Goal: Communication & Community: Participate in discussion

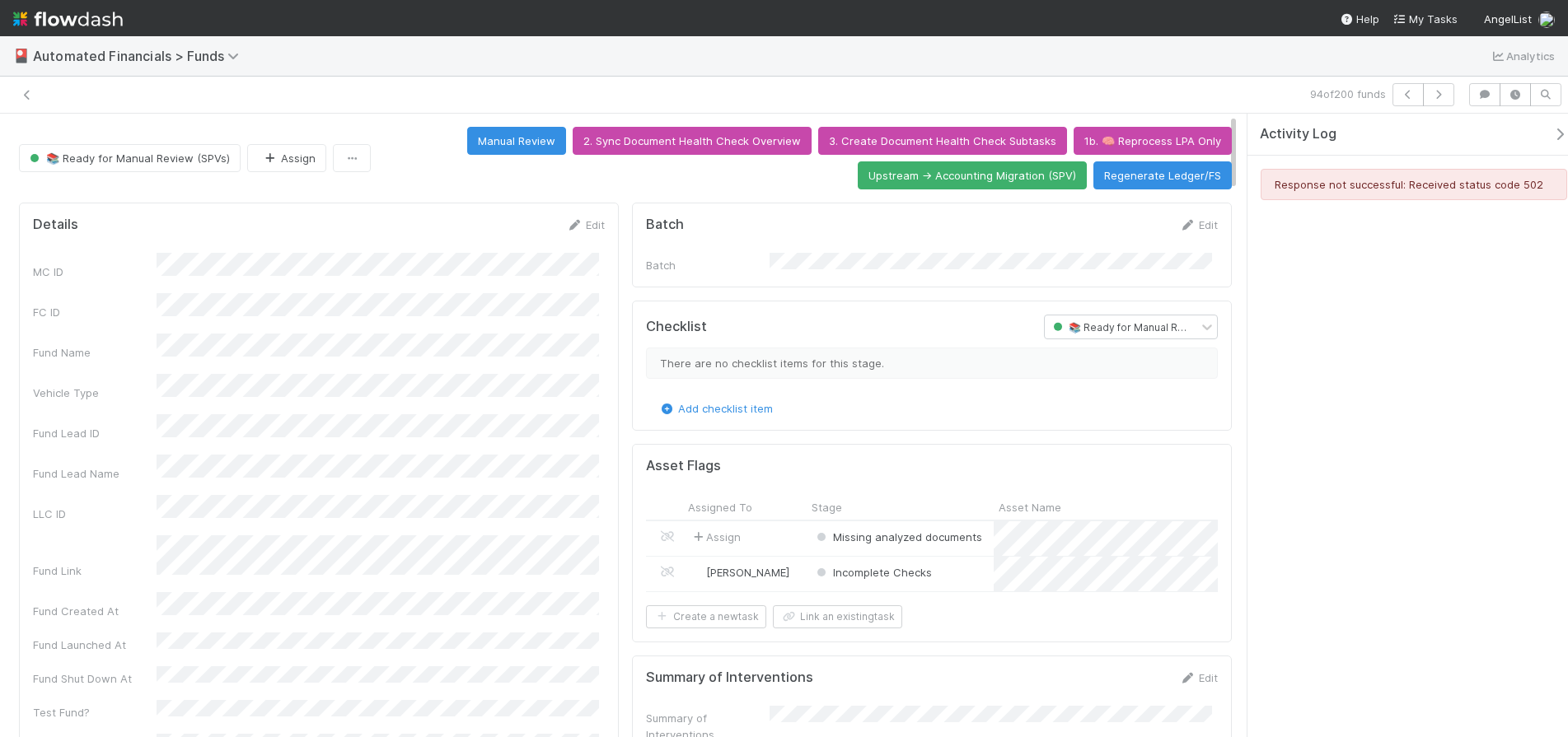
scroll to position [2, 0]
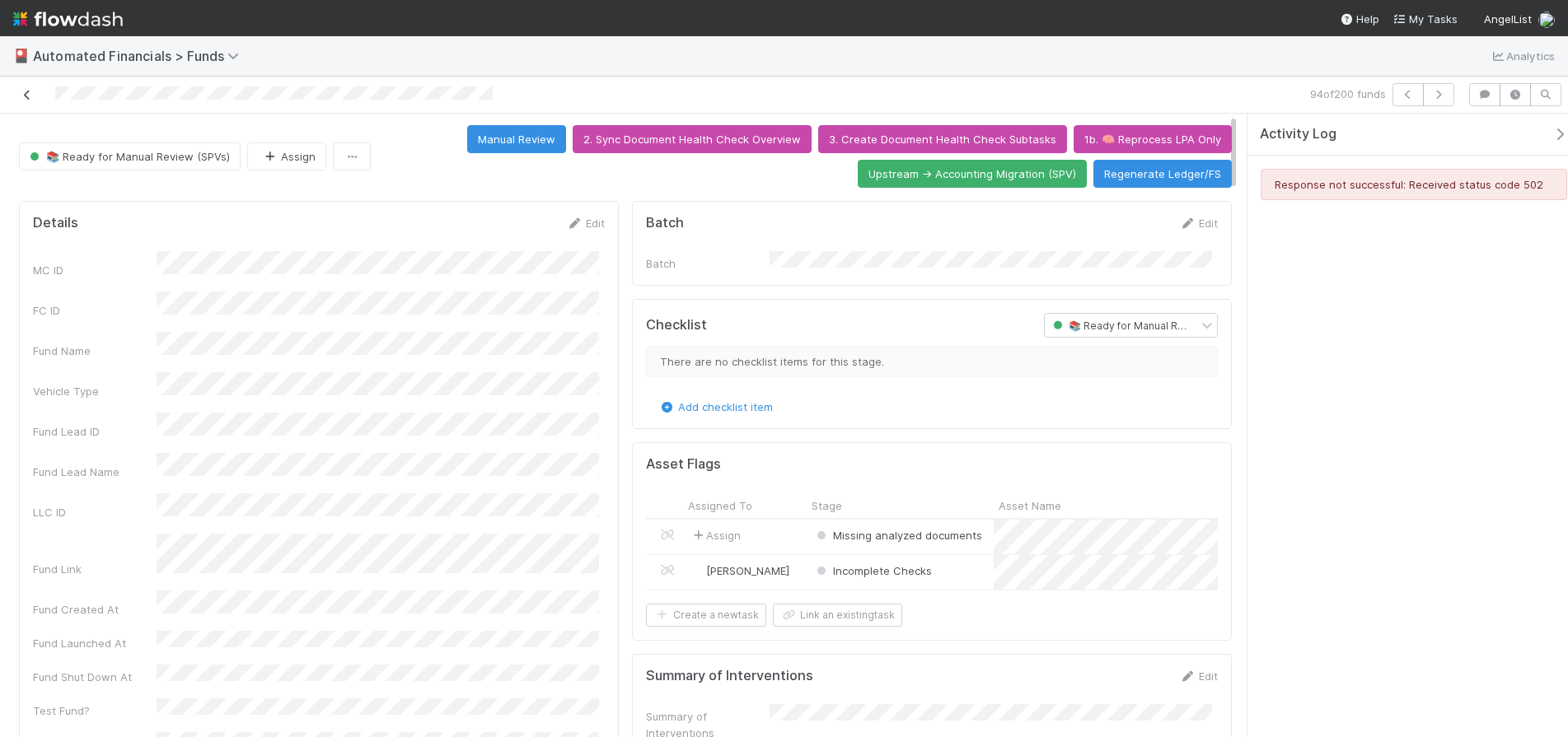
click at [28, 97] on icon at bounding box center [27, 95] width 16 height 10
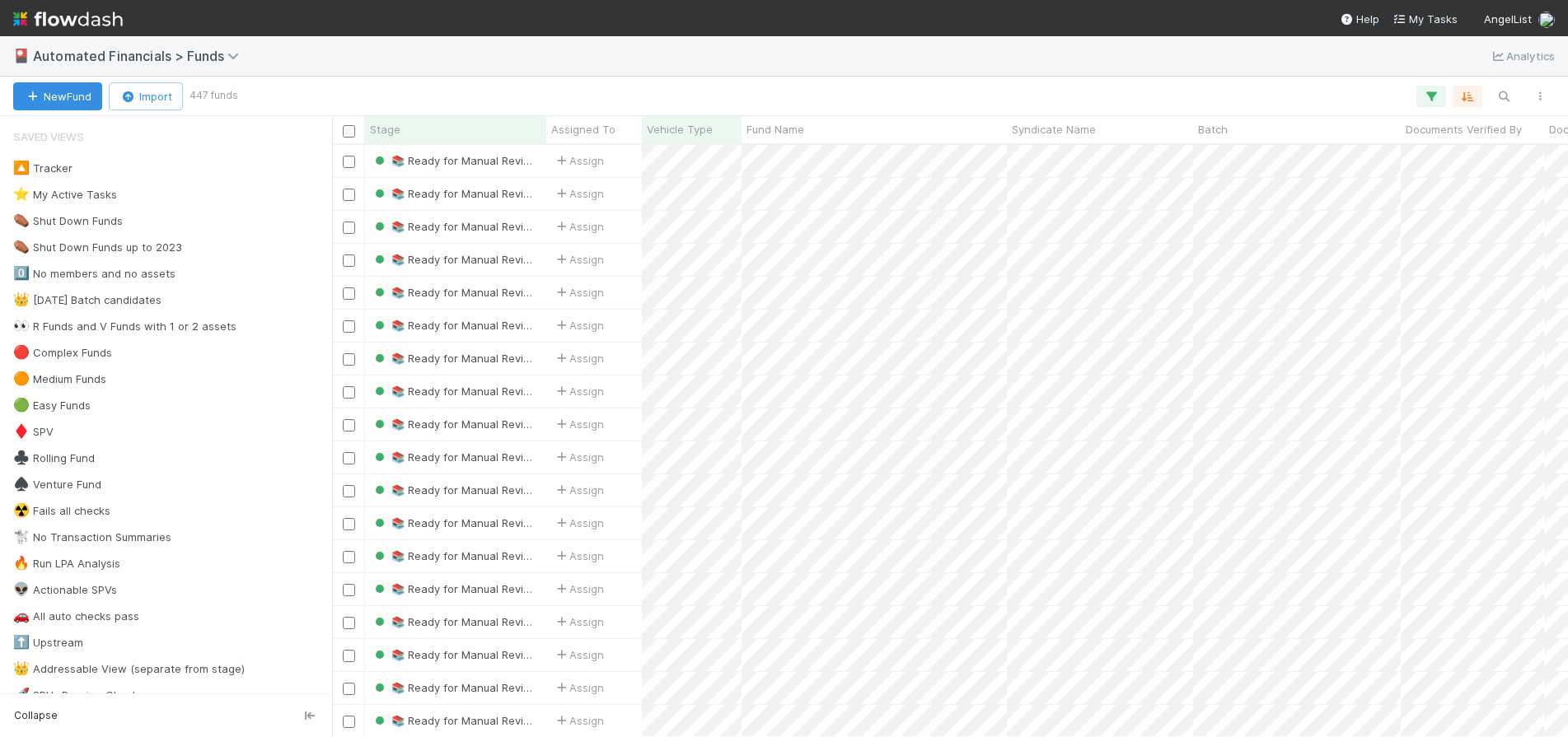
scroll to position [13, 13]
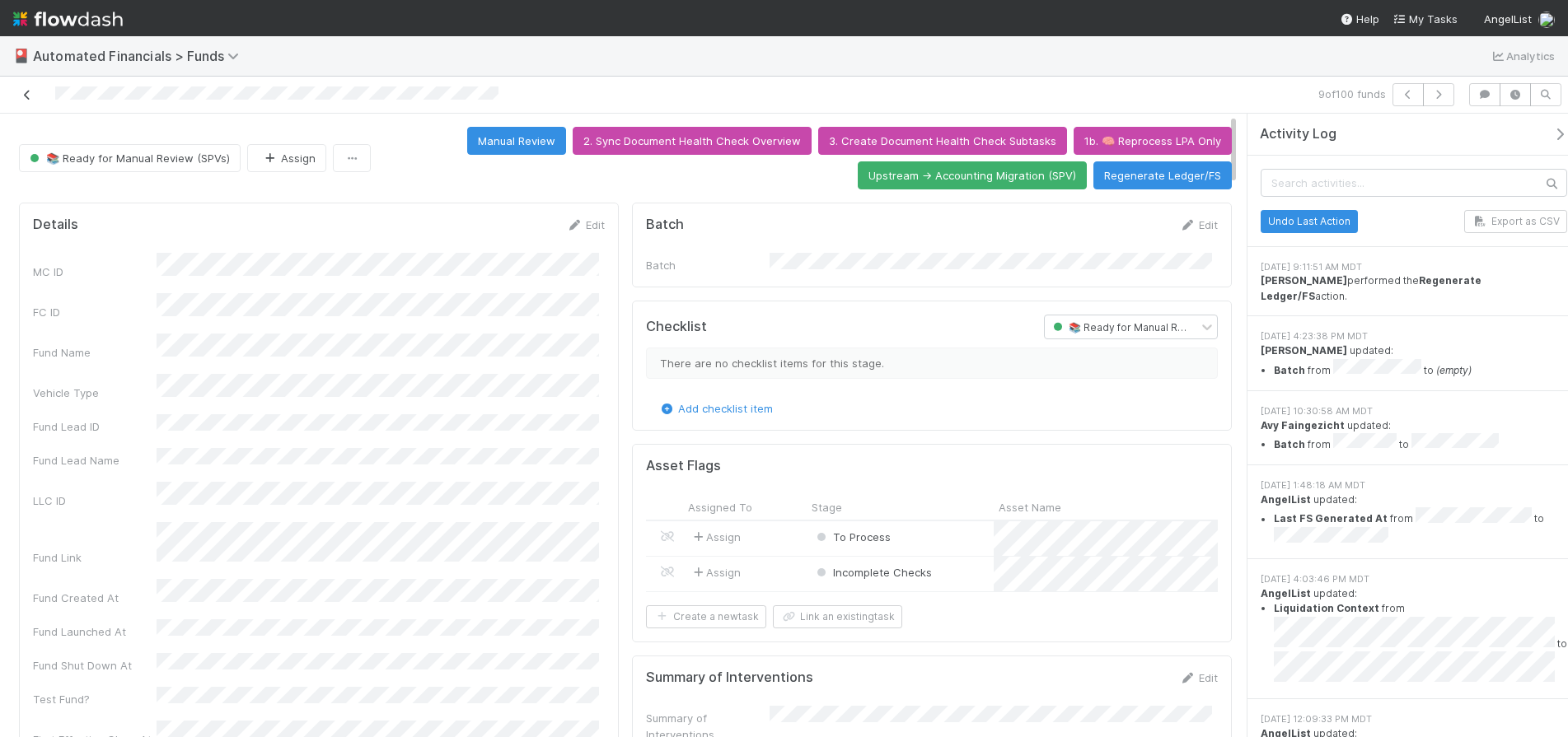
click at [22, 94] on icon at bounding box center [27, 95] width 16 height 10
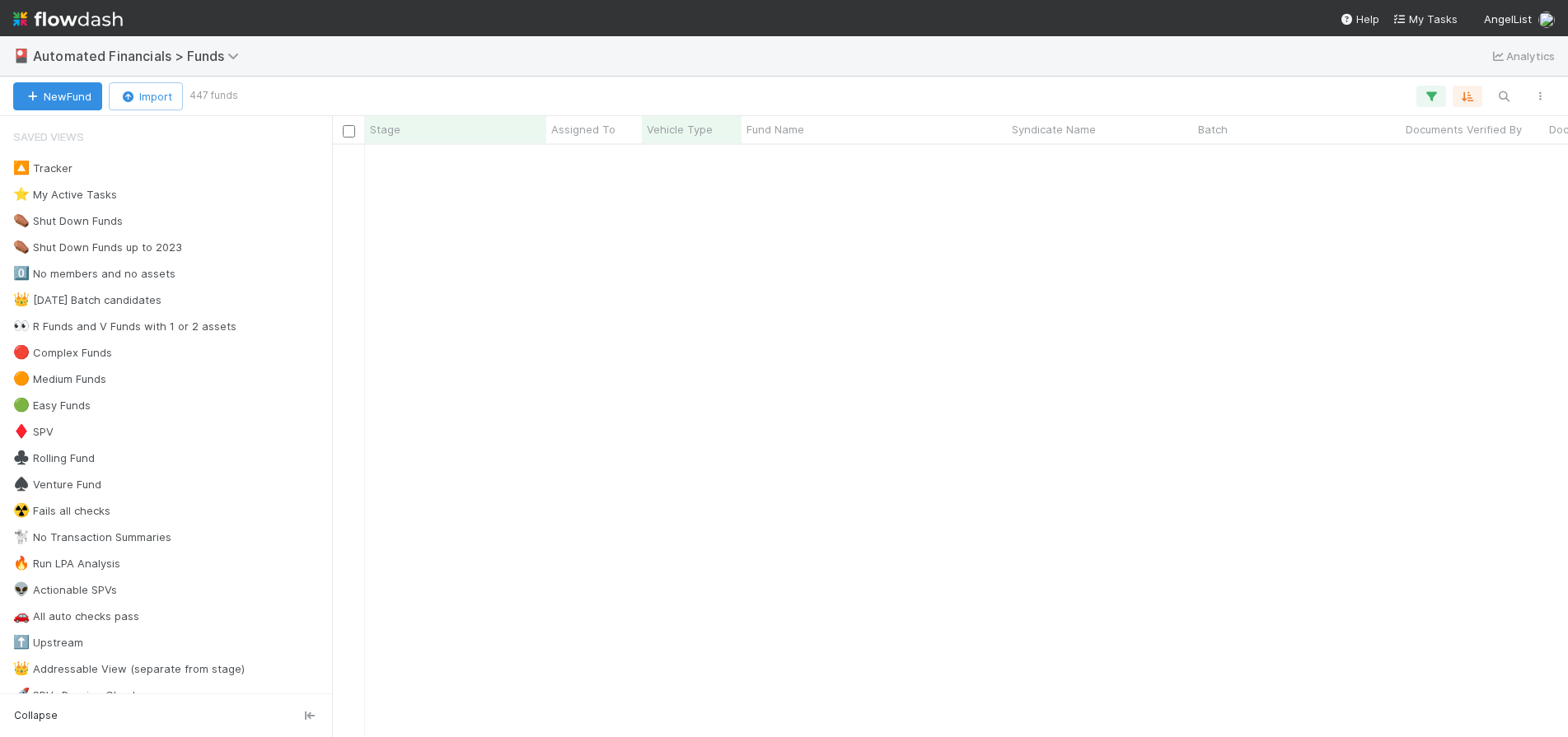
scroll to position [1788, 0]
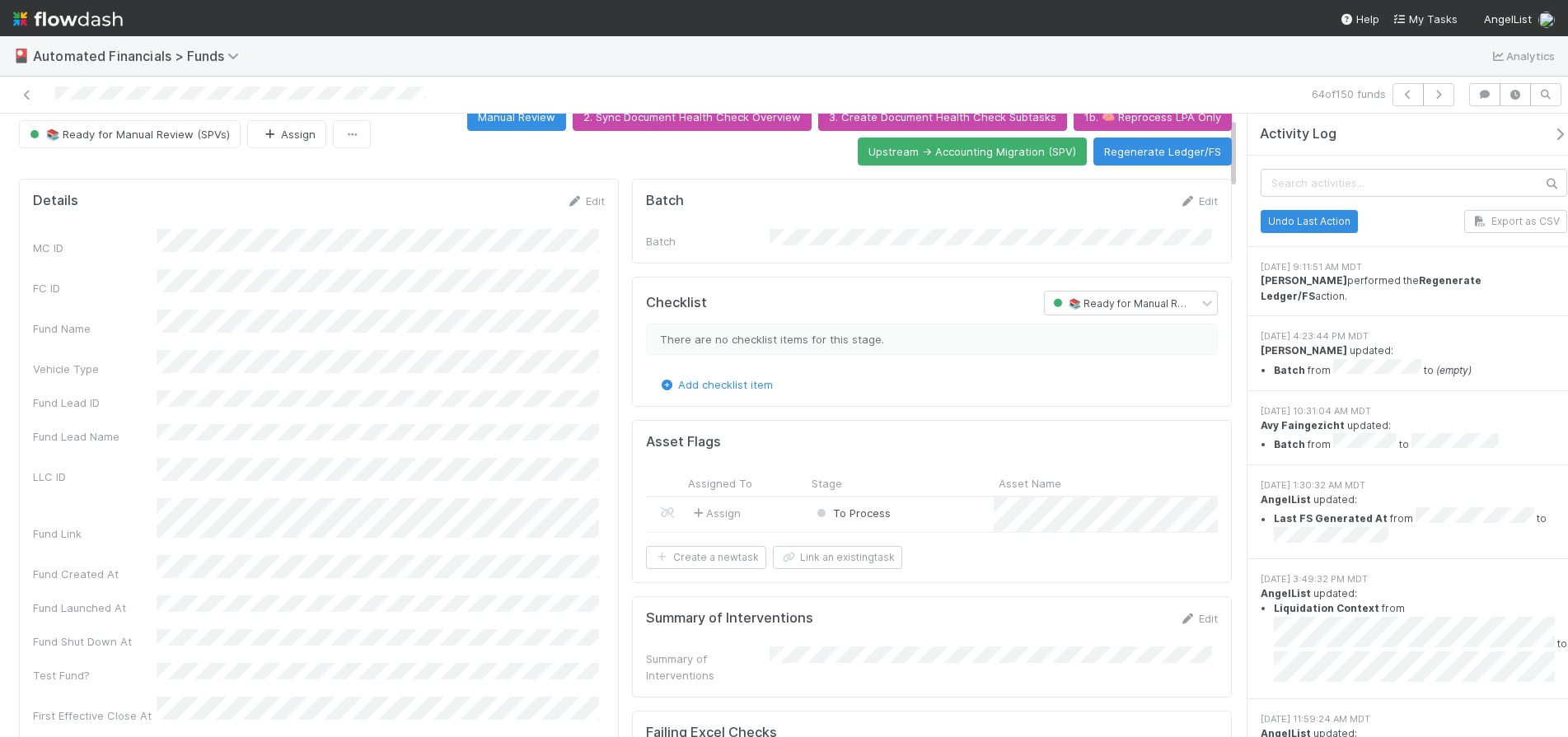
scroll to position [29, 0]
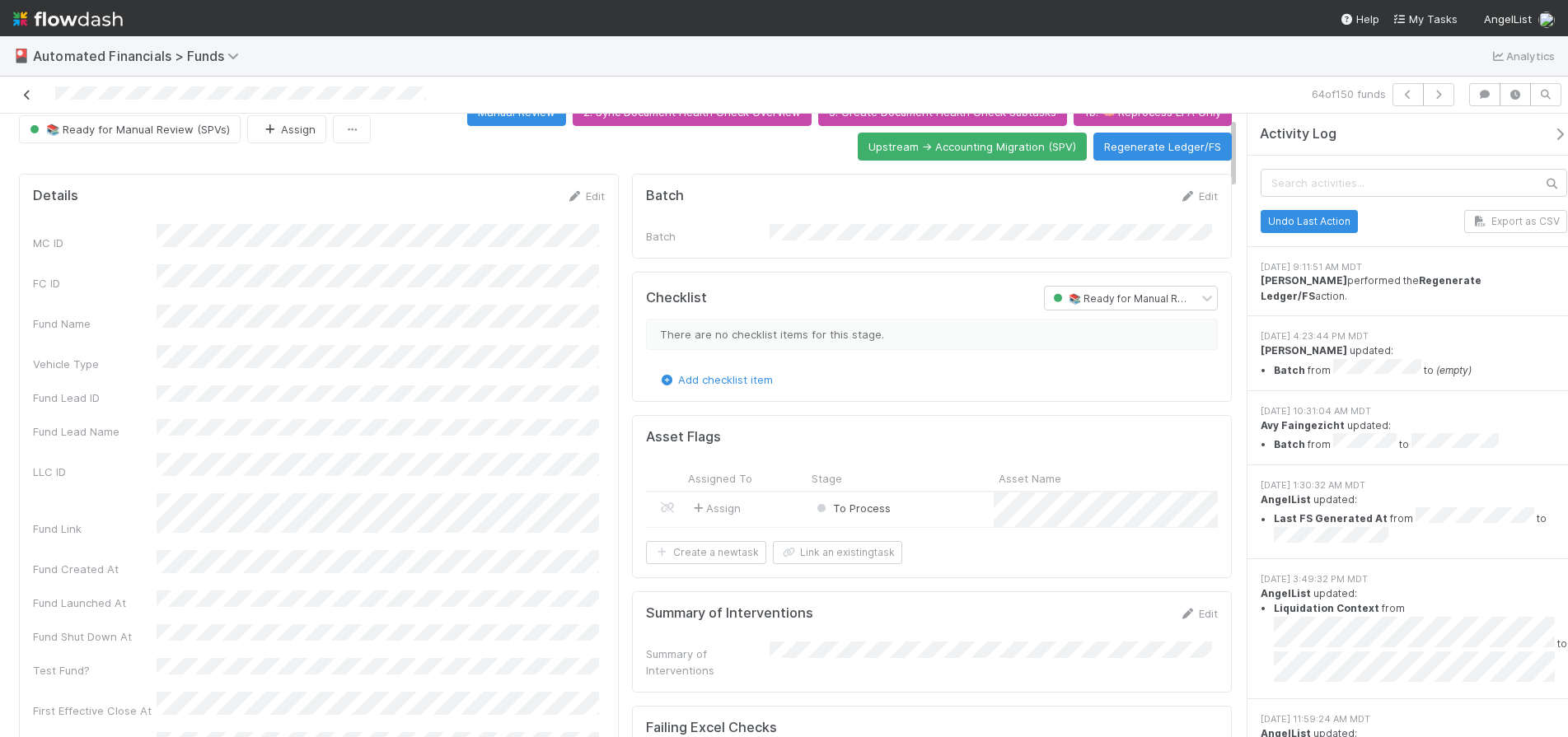
click at [25, 94] on icon at bounding box center [27, 95] width 16 height 10
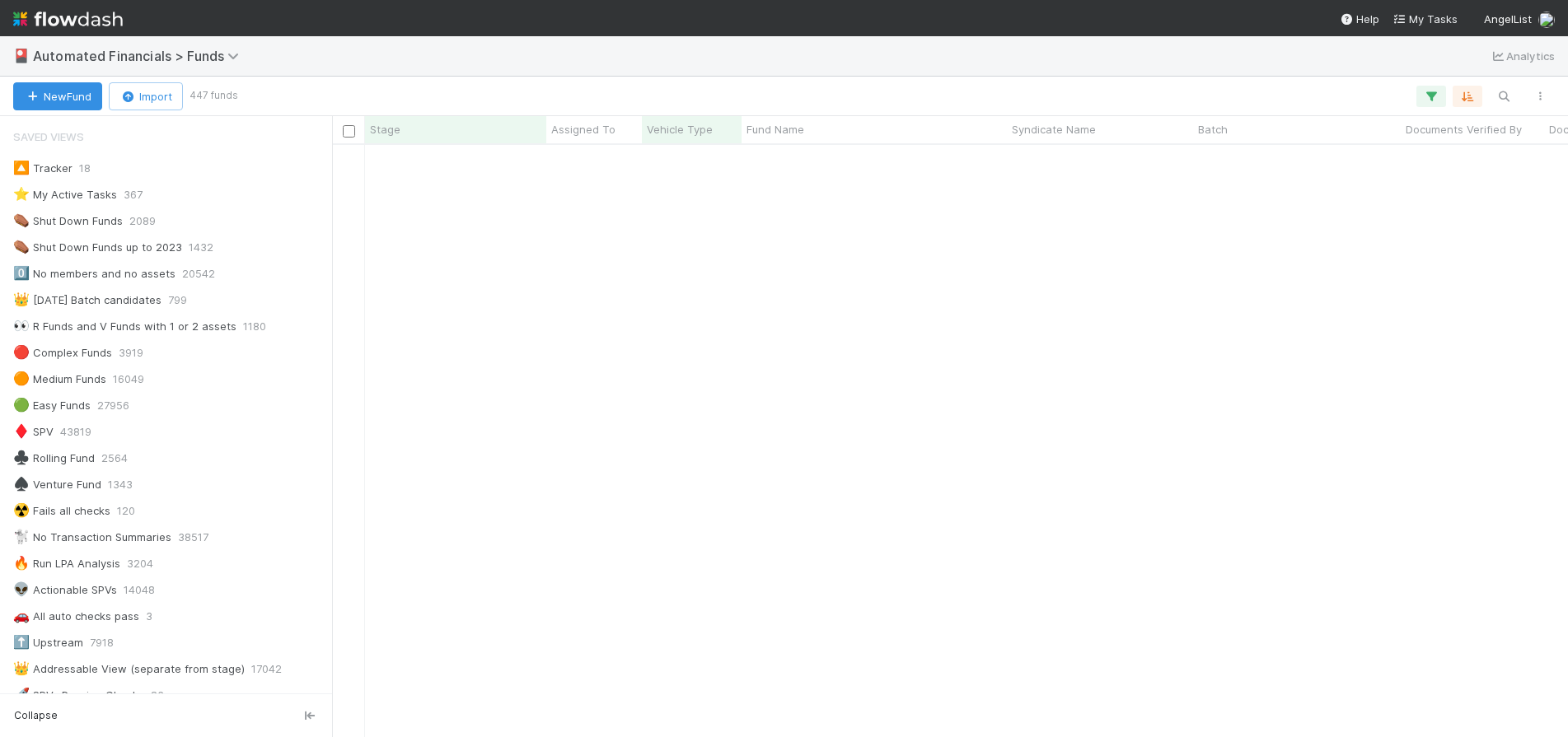
scroll to position [4340, 0]
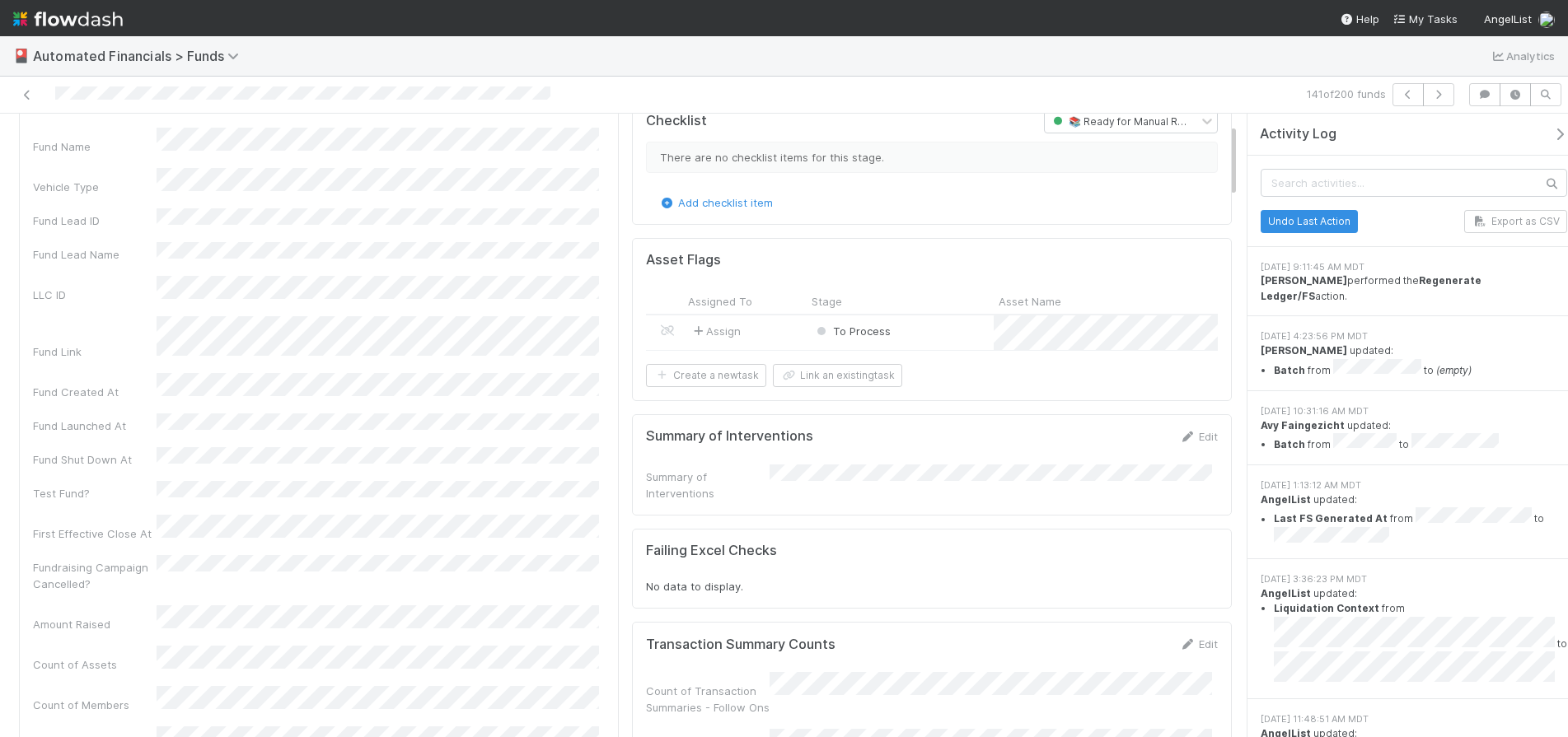
scroll to position [55, 0]
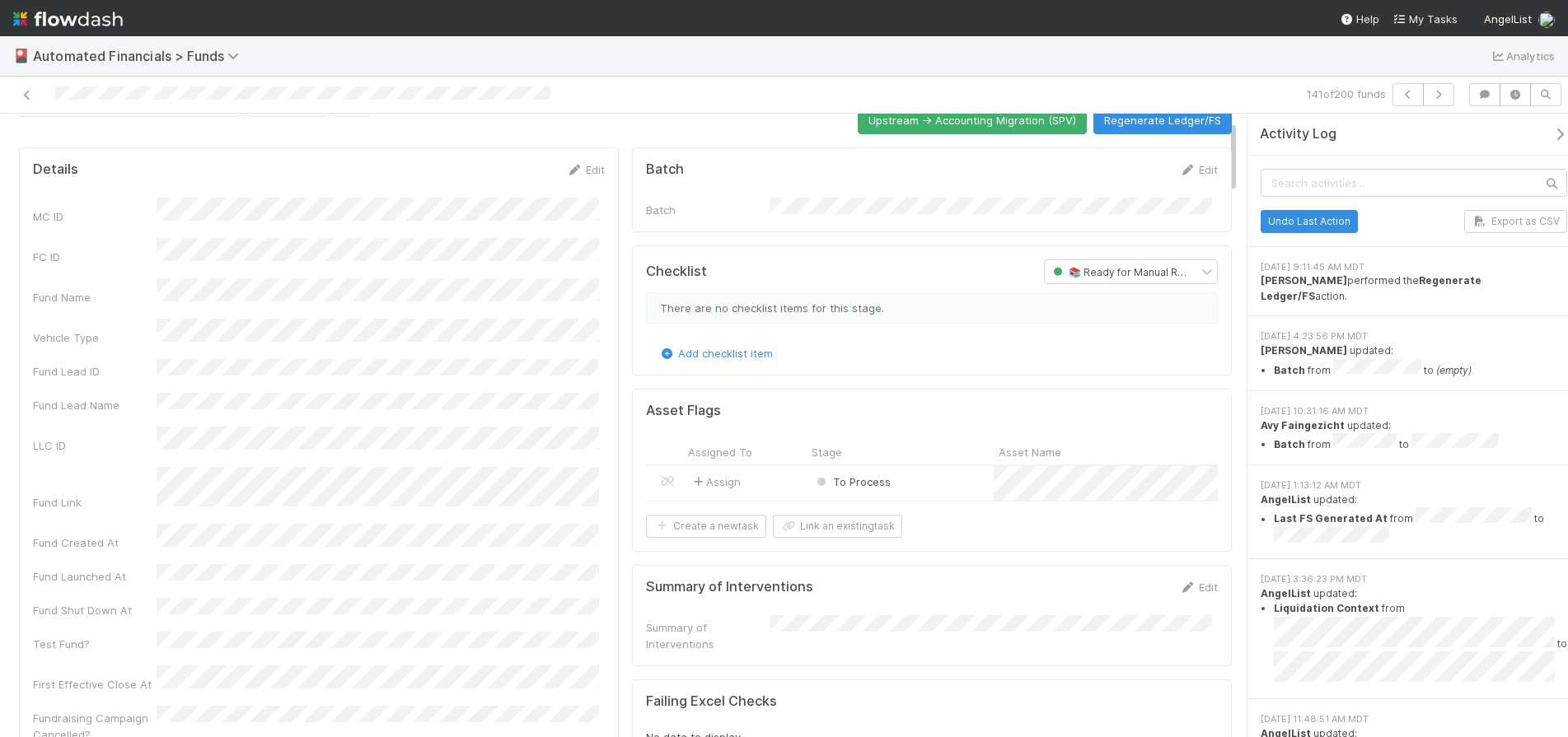
click at [0, 0] on div "🎴 Automated Financials > Funds Analytics 141 of 200 funds 📚 Ready for Manual Re…" at bounding box center [784, 368] width 1568 height 737
click at [30, 95] on icon at bounding box center [27, 95] width 16 height 10
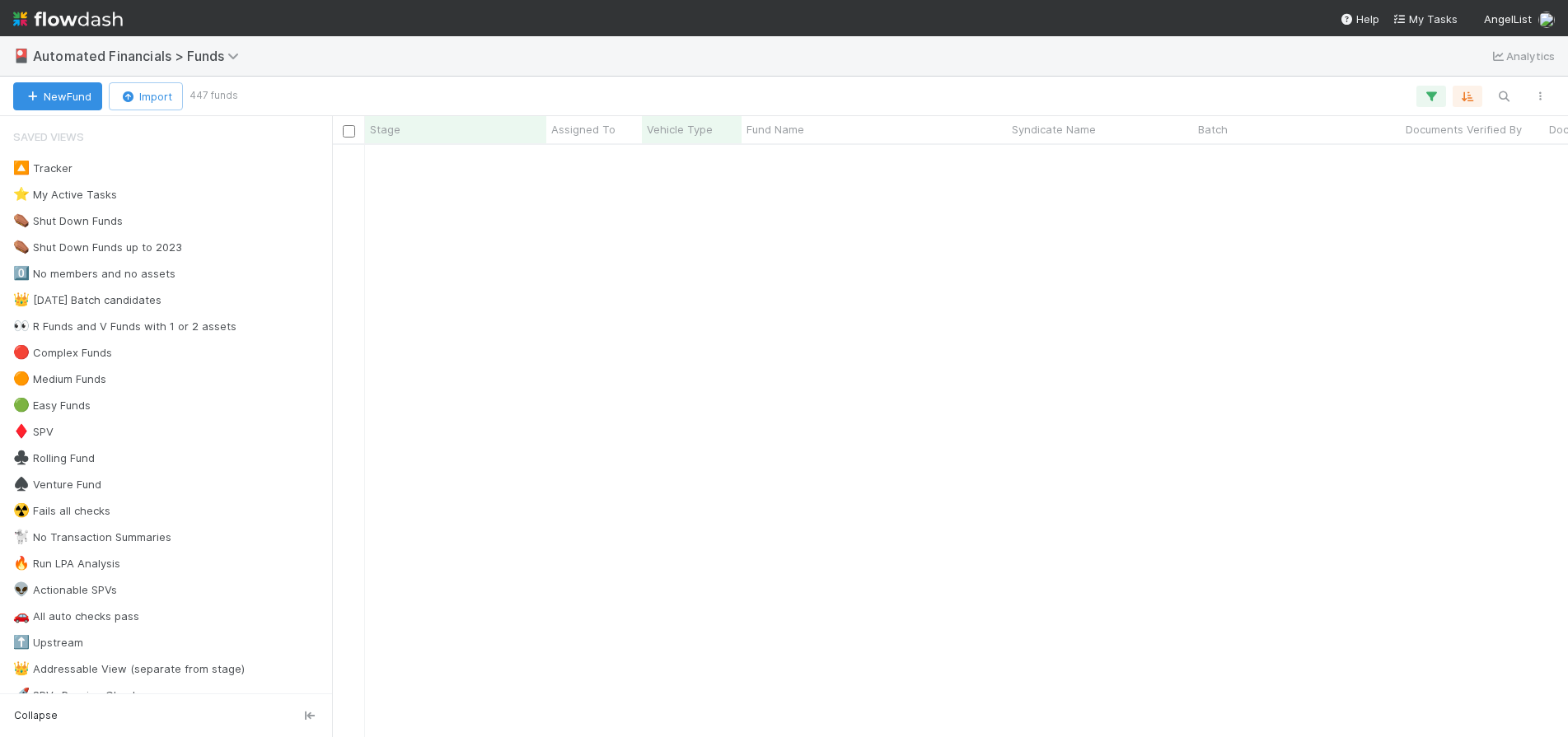
scroll to position [4504, 0]
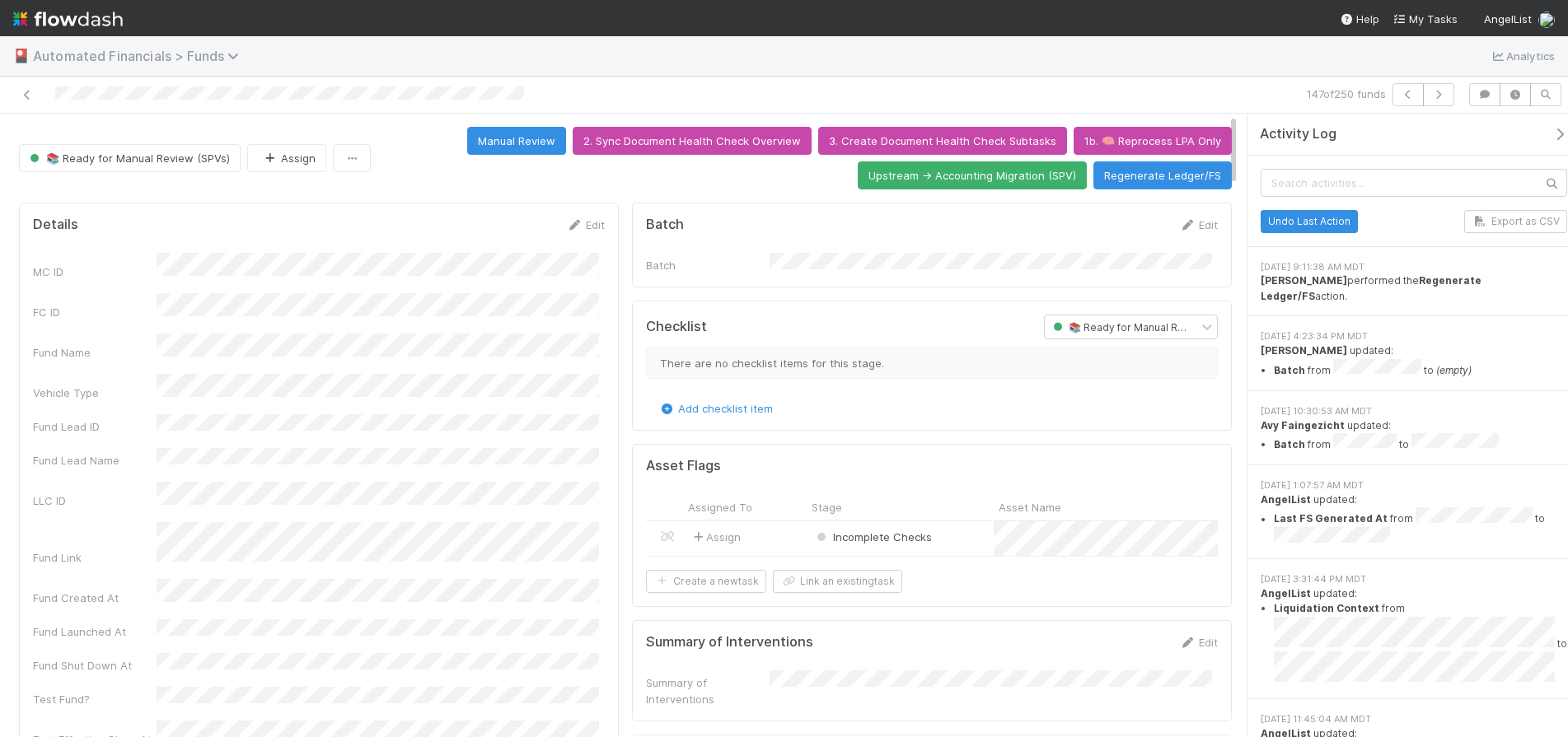
click at [239, 61] on icon at bounding box center [236, 55] width 16 height 13
click at [463, 192] on div "Search workflows" at bounding box center [784, 368] width 1568 height 737
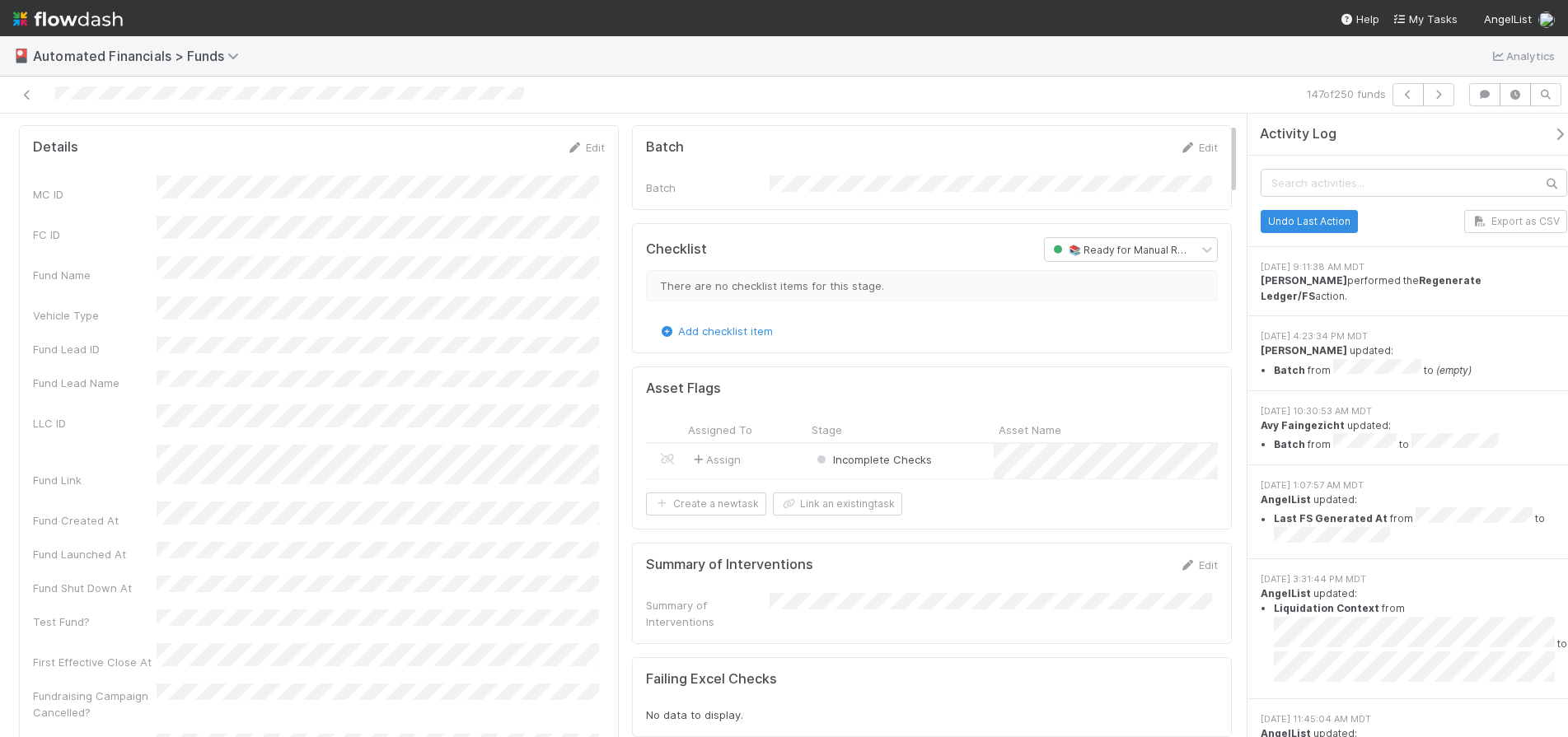
scroll to position [74, 0]
click at [1485, 94] on icon "button" at bounding box center [1484, 94] width 16 height 10
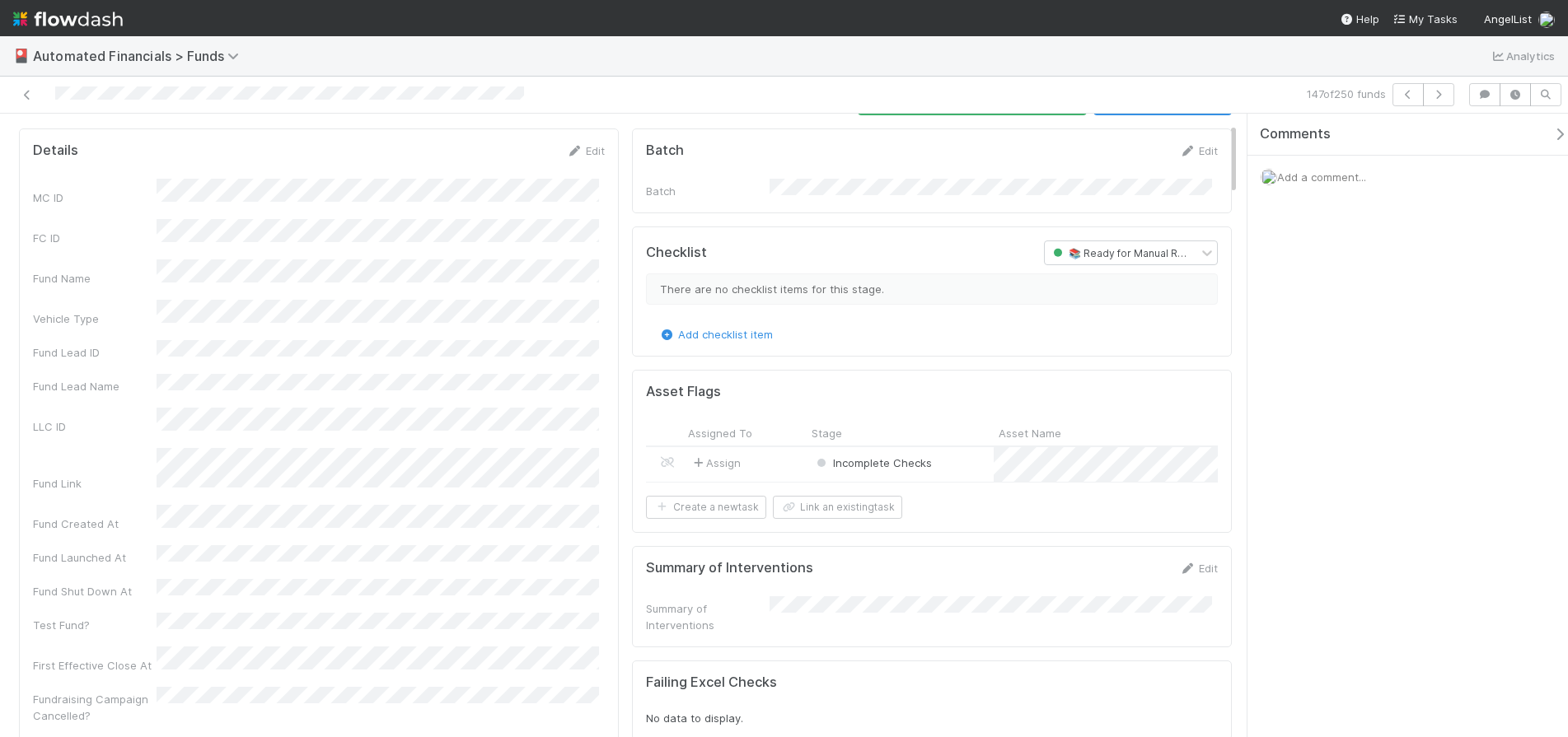
click at [1340, 177] on span "Add a comment..." at bounding box center [1321, 177] width 89 height 13
click at [1370, 615] on div "Comments Add a comment... Attach files: Choose or drag and drop file(s) Add Com…" at bounding box center [1408, 425] width 321 height 624
click at [1329, 176] on span "Add a comment..." at bounding box center [1321, 177] width 89 height 13
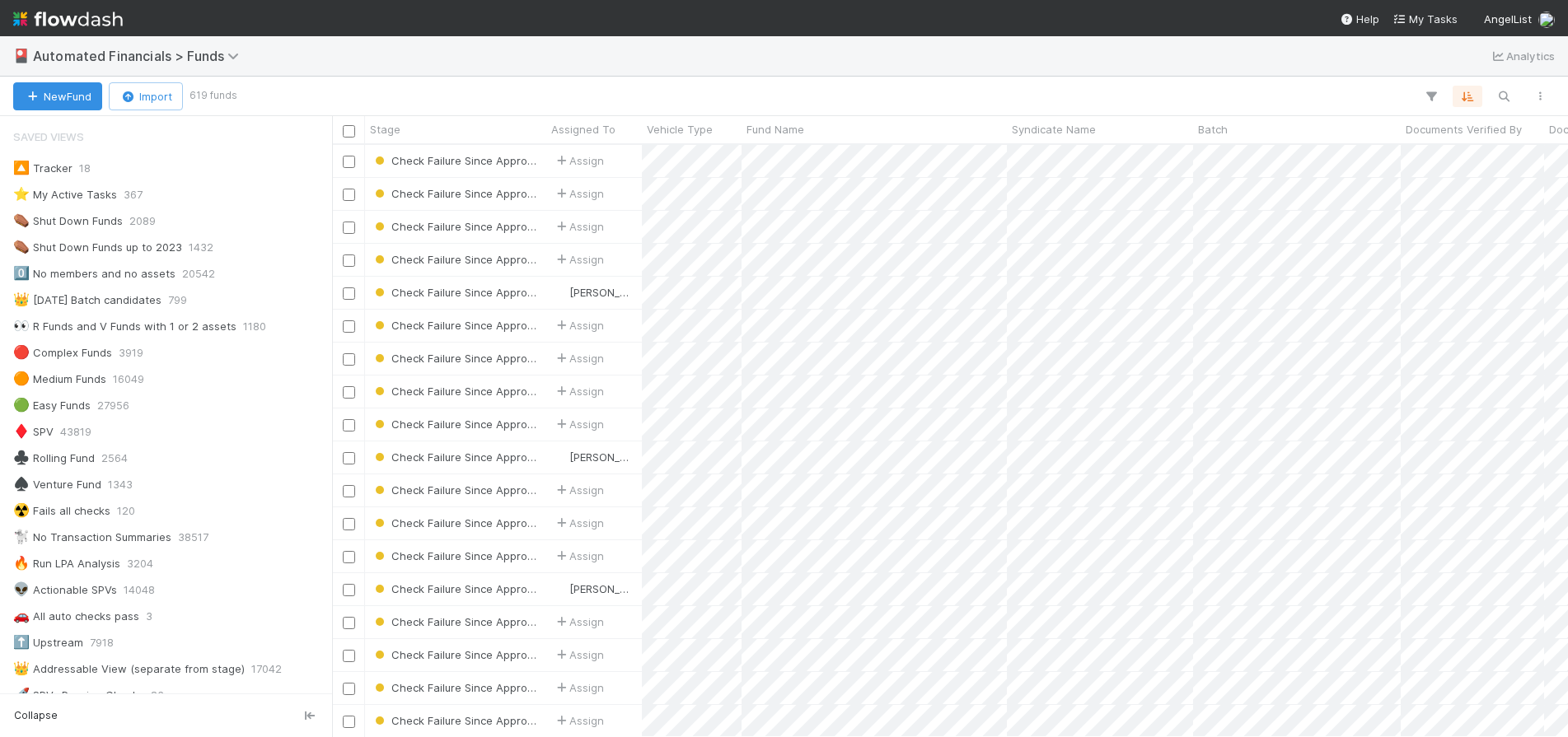
scroll to position [580, 1223]
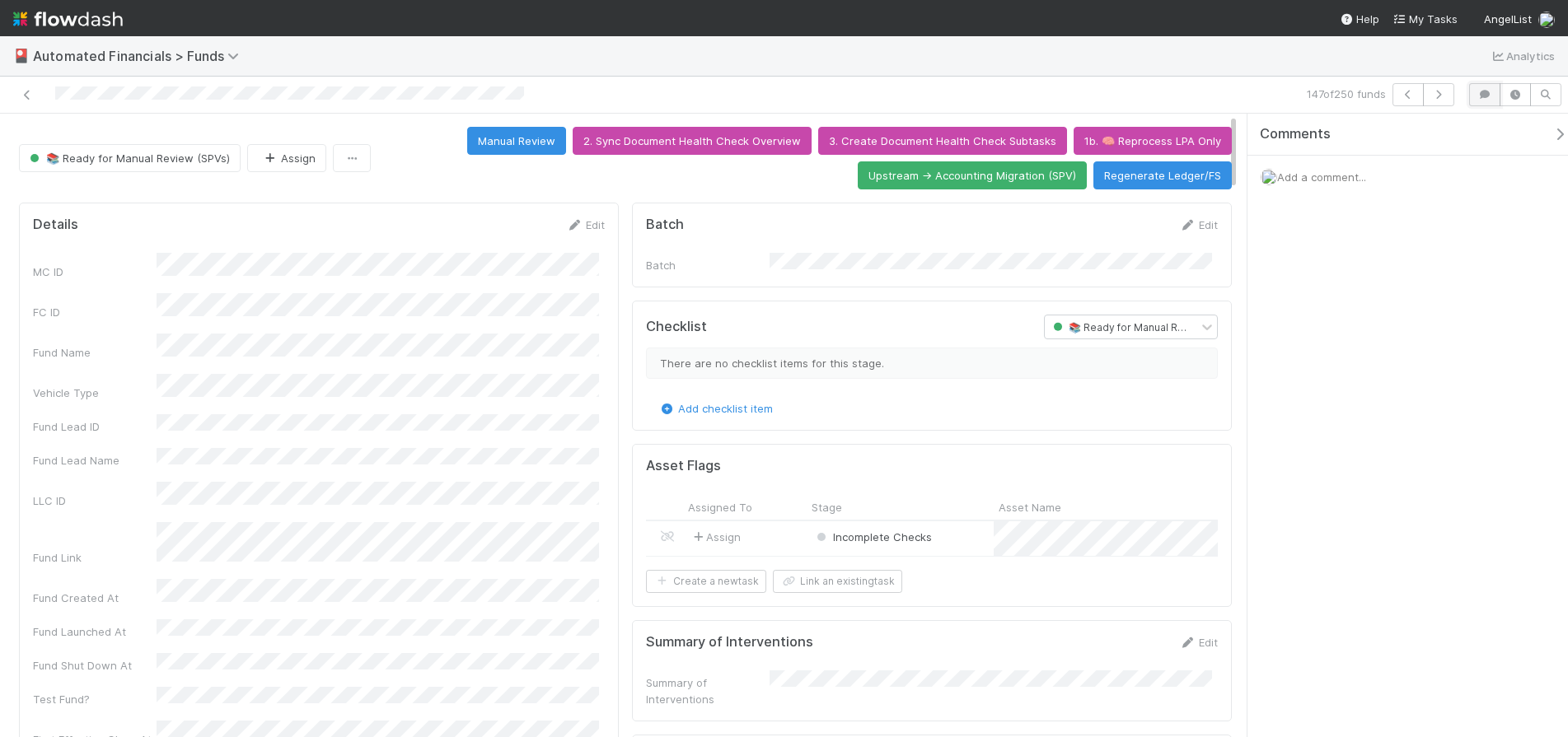
click at [1484, 95] on icon "button" at bounding box center [1484, 94] width 16 height 10
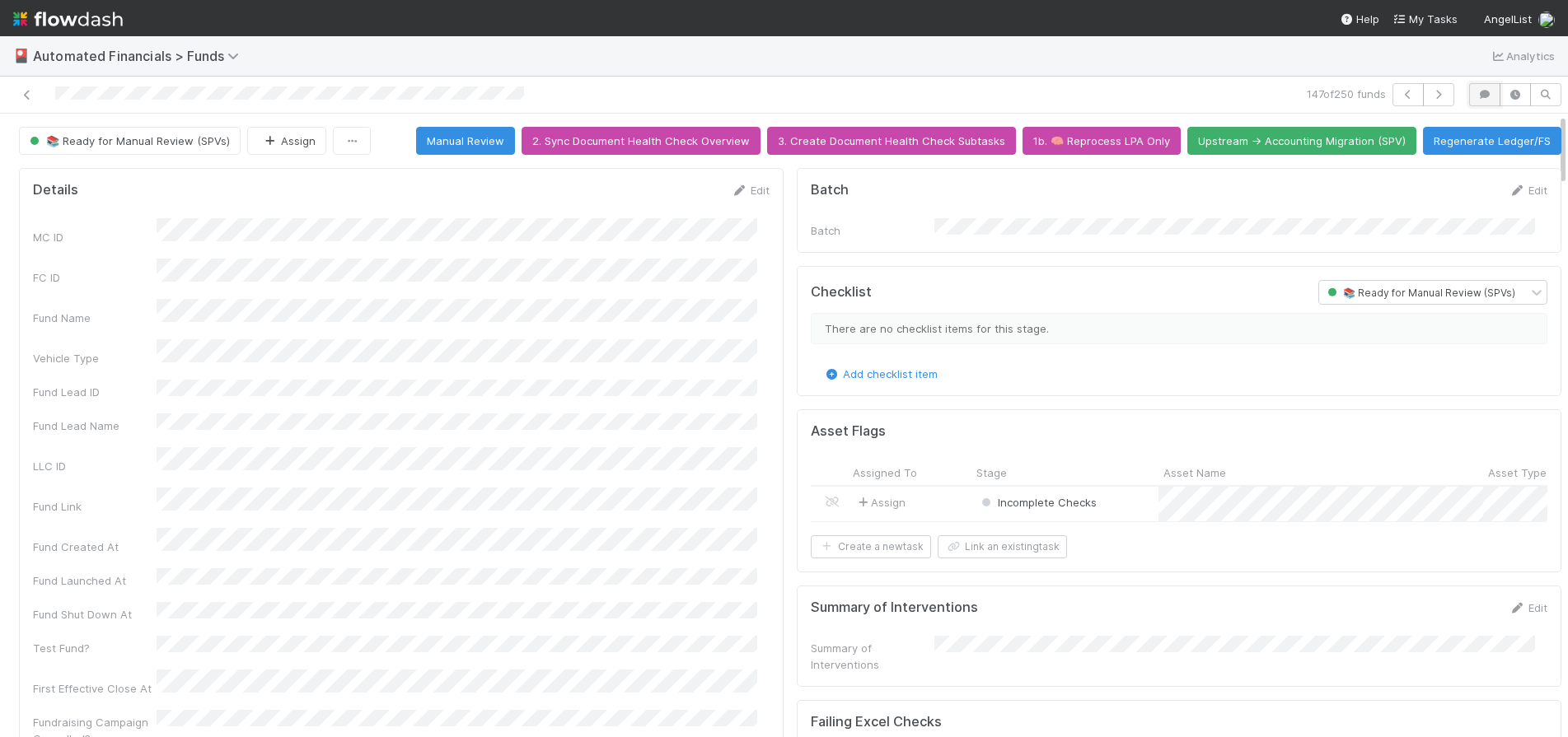
click at [1472, 100] on button "button" at bounding box center [1485, 94] width 31 height 23
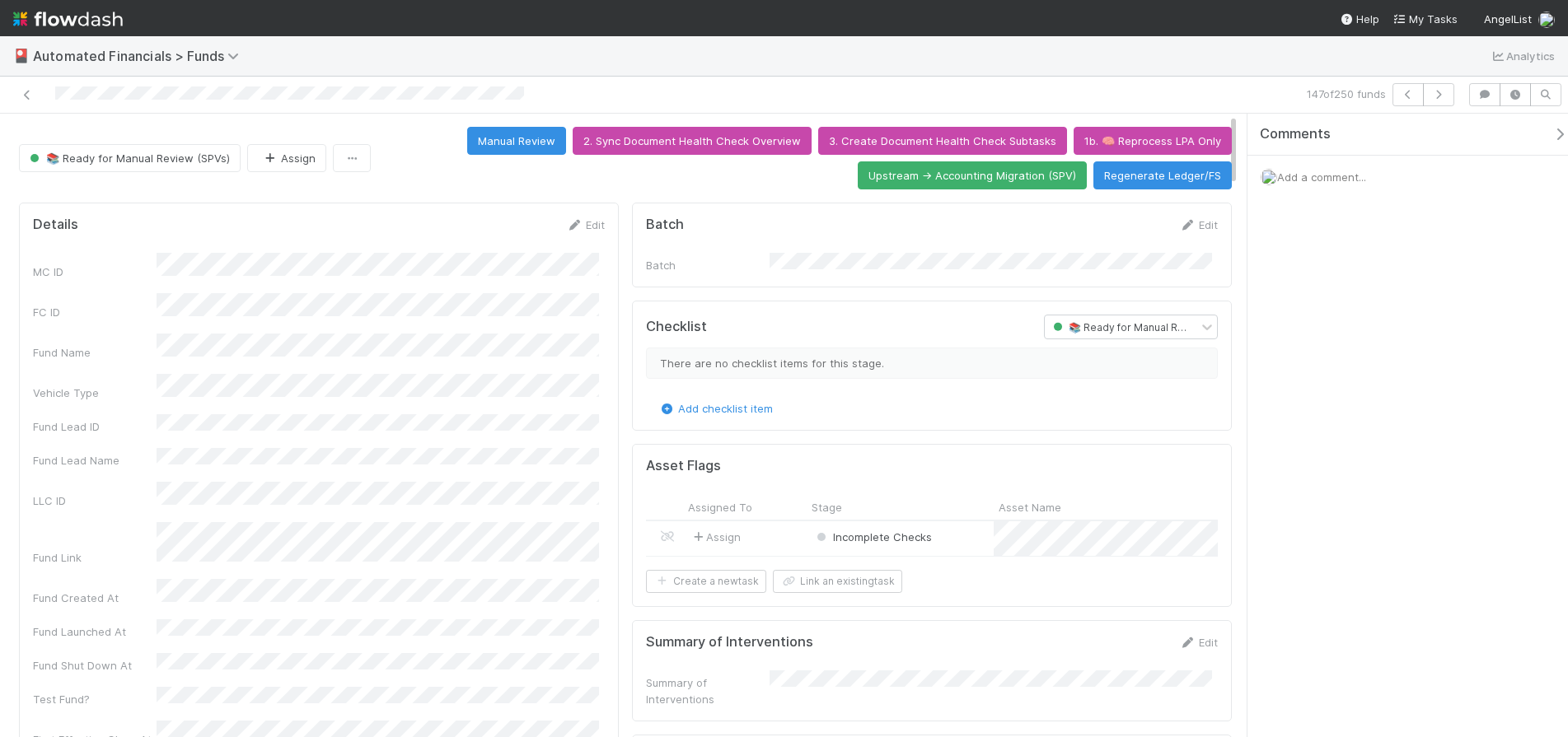
click at [1340, 178] on span "Add a comment..." at bounding box center [1321, 177] width 89 height 13
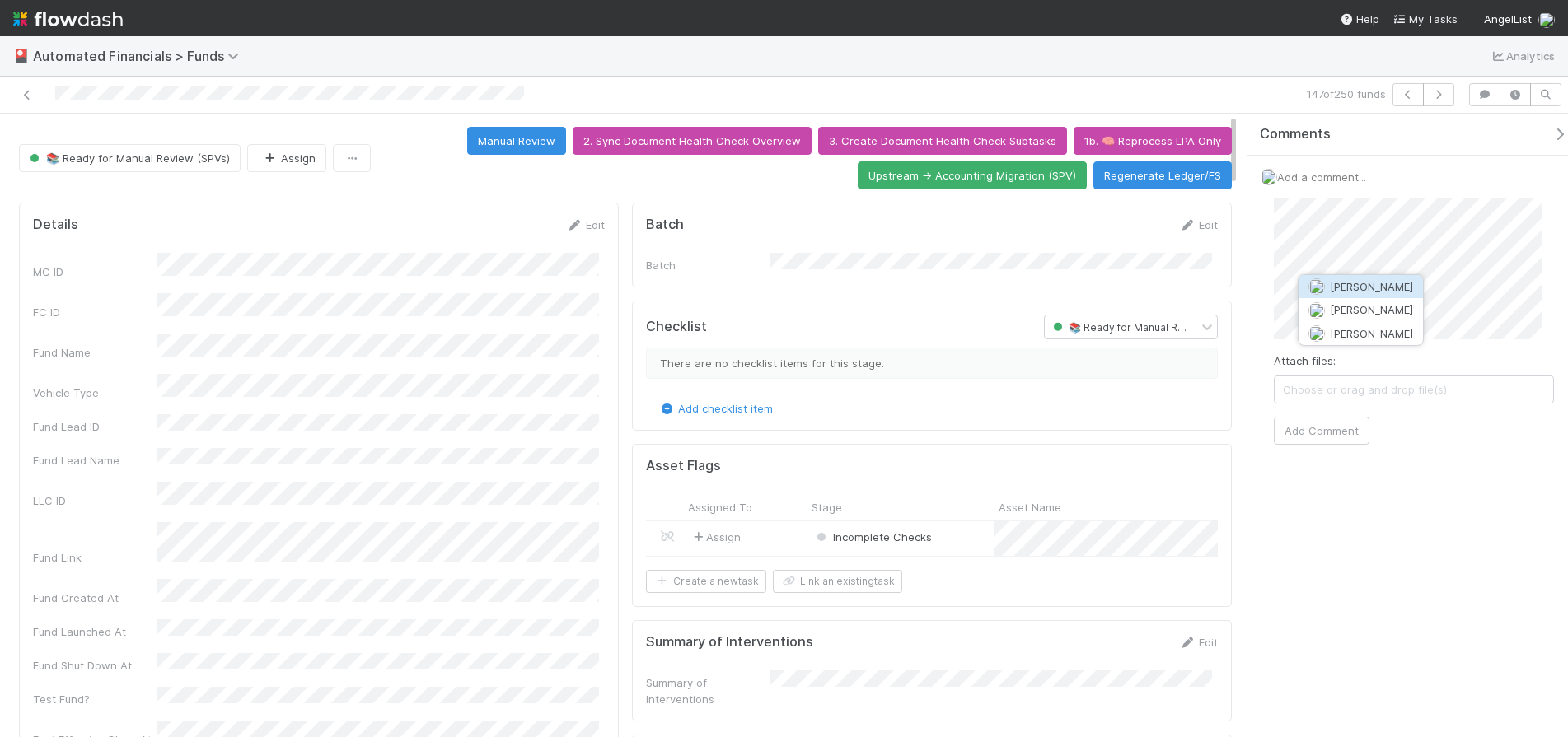
click at [1378, 290] on span "Charlie Bell" at bounding box center [1371, 286] width 83 height 13
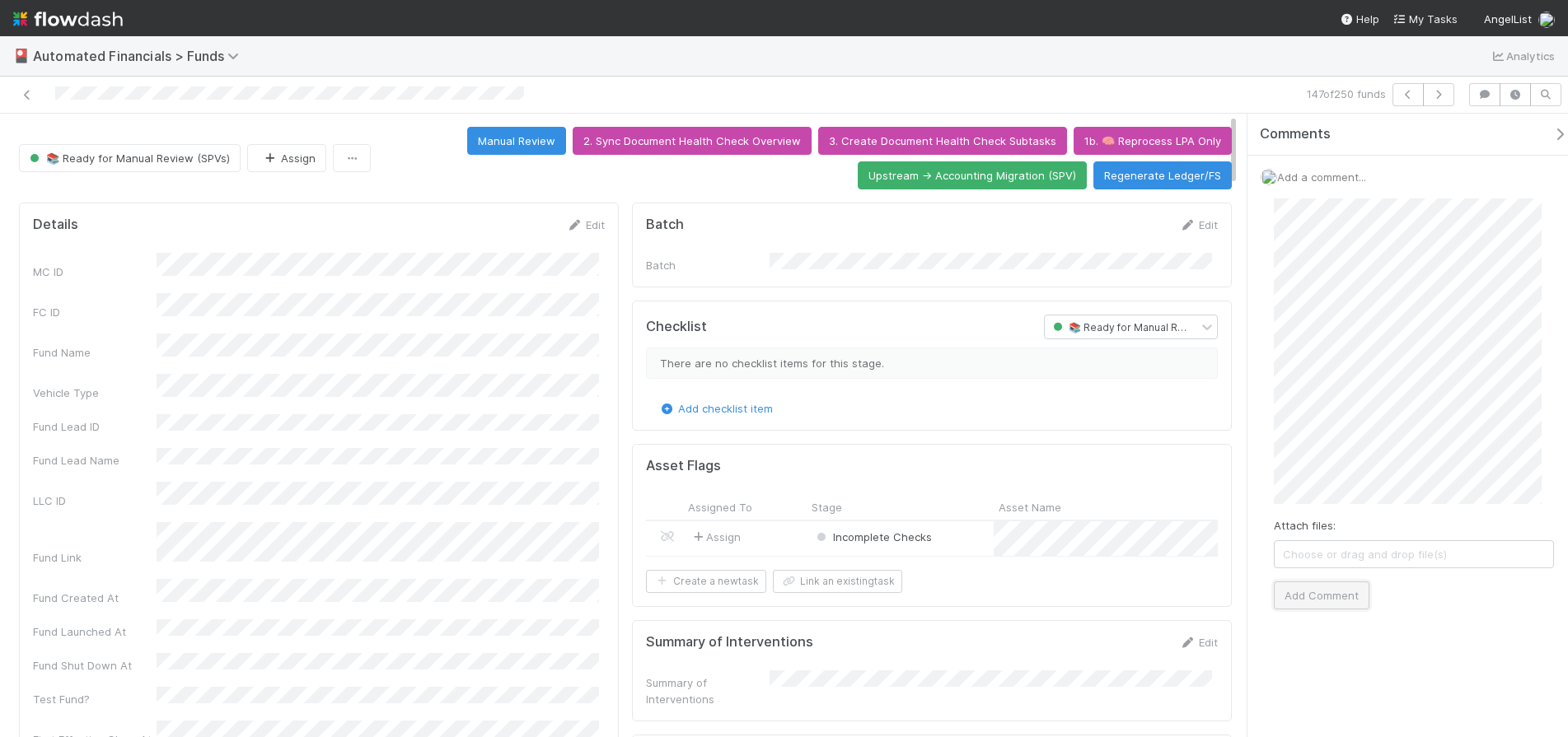
click at [1337, 607] on button "Add Comment" at bounding box center [1321, 595] width 95 height 28
